Goal: Task Accomplishment & Management: Use online tool/utility

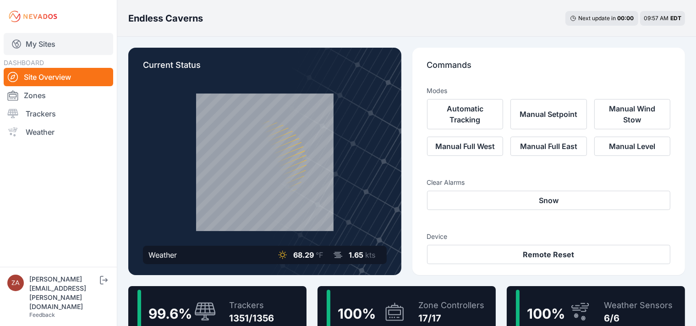
click at [43, 44] on link "My Sites" at bounding box center [58, 44] width 109 height 22
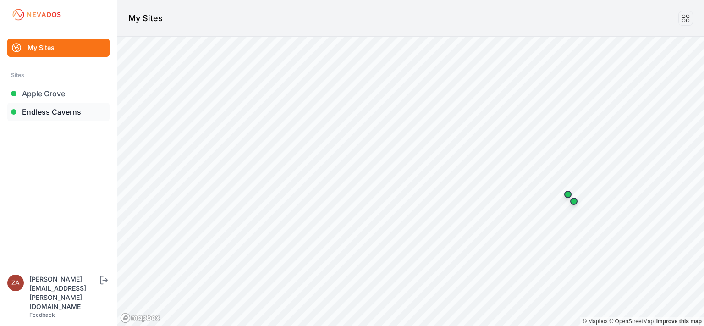
click at [40, 115] on link "Endless Caverns" at bounding box center [58, 112] width 102 height 18
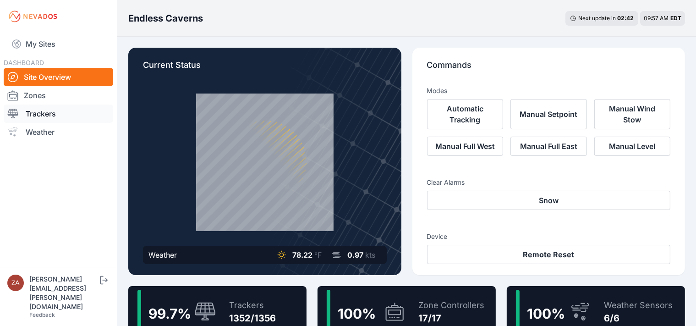
click at [45, 118] on link "Trackers" at bounding box center [58, 113] width 109 height 18
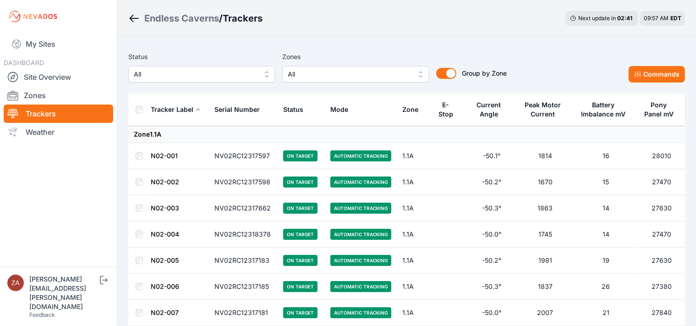
click at [180, 76] on span "All" at bounding box center [195, 74] width 123 height 11
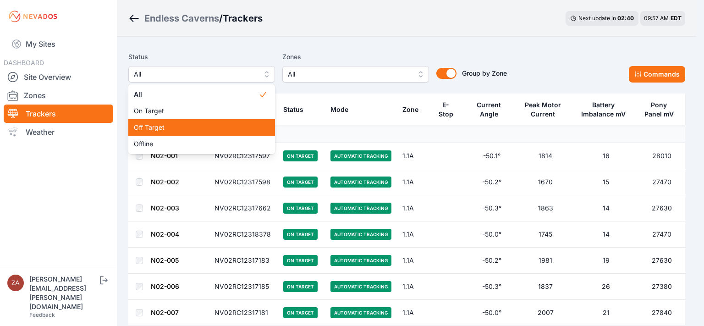
click at [168, 127] on span "Off Target" at bounding box center [196, 127] width 125 height 9
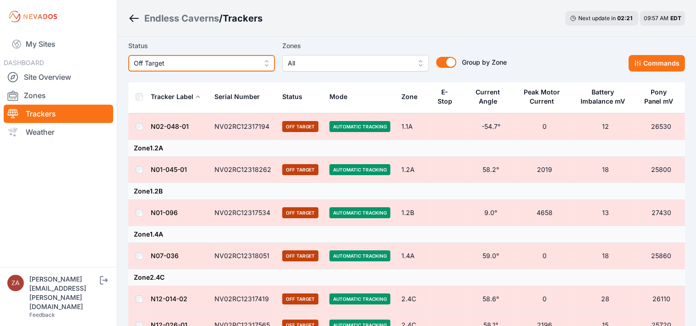
scroll to position [9, 0]
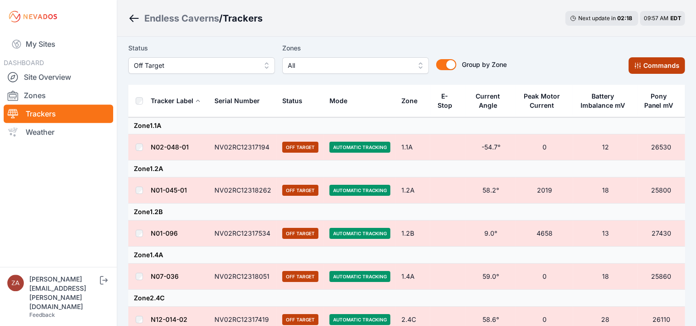
click at [647, 67] on button "Commands" at bounding box center [657, 65] width 56 height 16
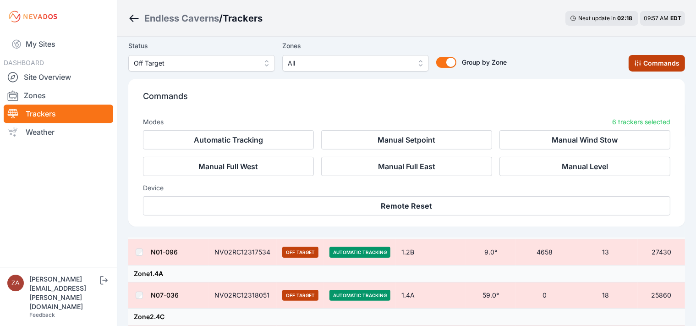
scroll to position [163, 0]
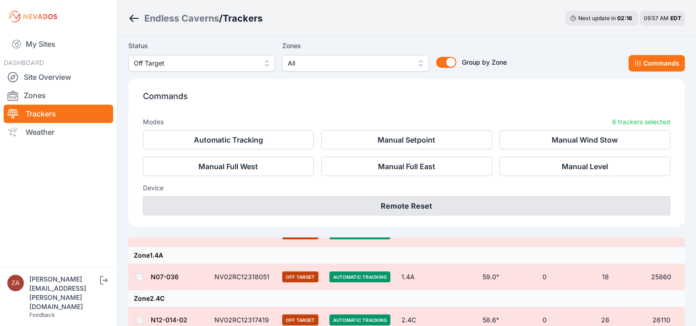
click at [400, 204] on button "Remote Reset" at bounding box center [406, 205] width 527 height 19
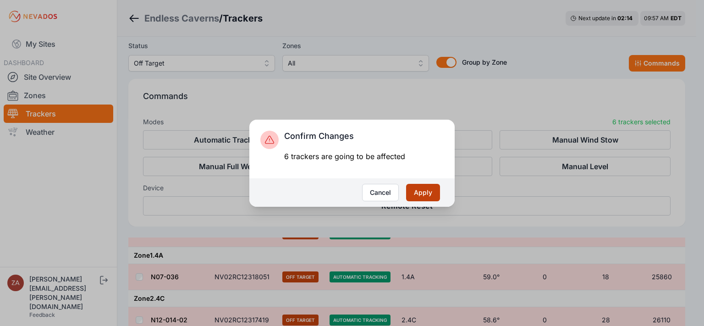
click at [429, 195] on button "Apply" at bounding box center [423, 192] width 34 height 17
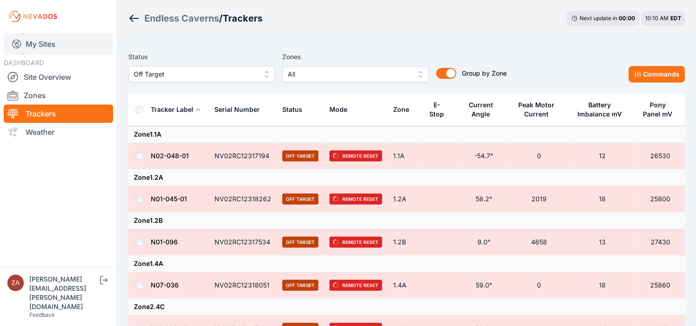
click at [46, 39] on link "My Sites" at bounding box center [58, 44] width 109 height 22
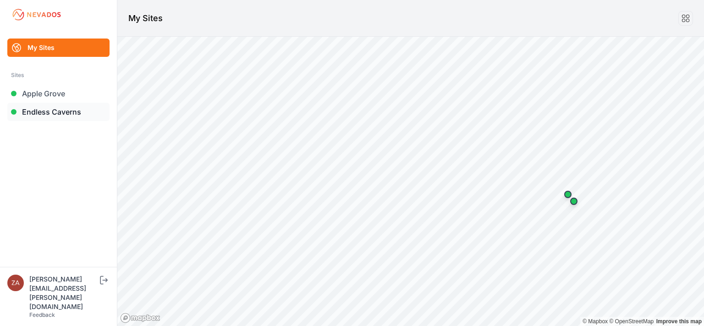
click at [45, 112] on link "Endless Caverns" at bounding box center [58, 112] width 102 height 18
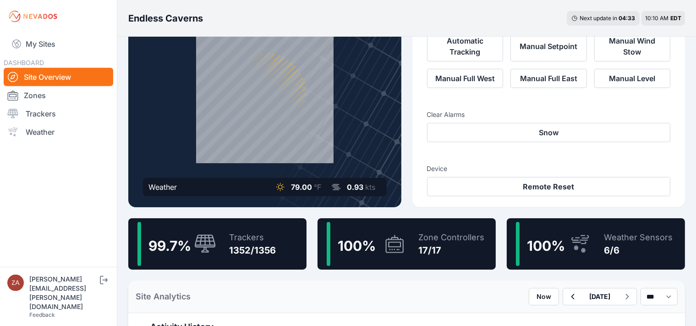
scroll to position [75, 0]
